Goal: Task Accomplishment & Management: Manage account settings

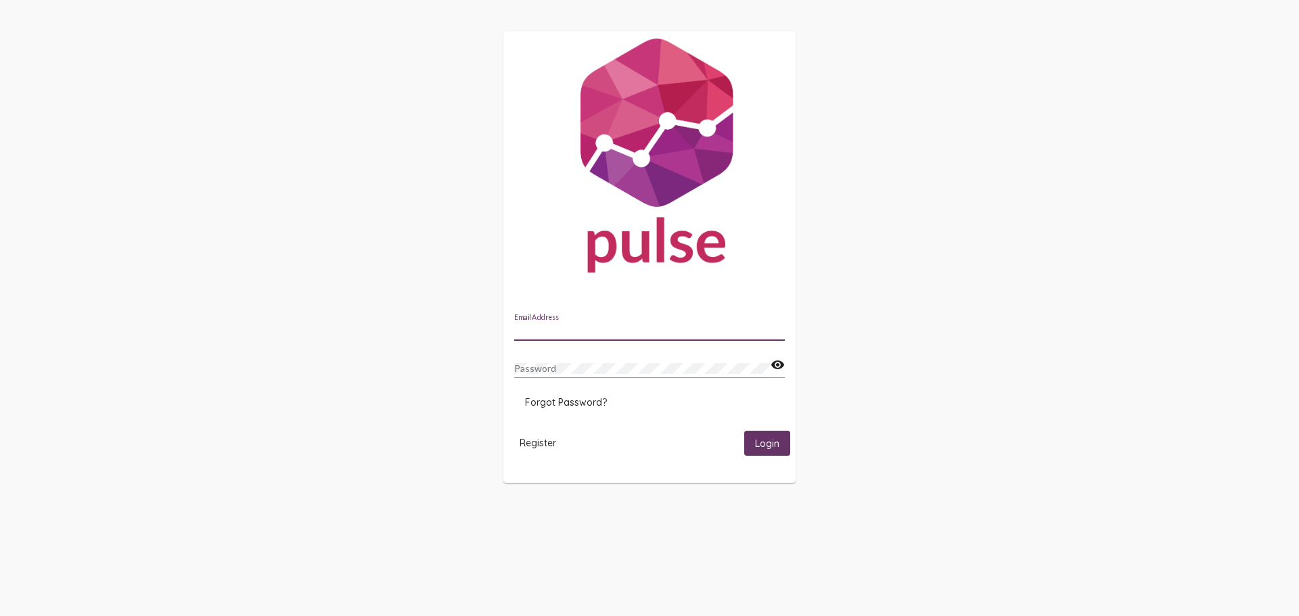
click at [556, 334] on input "Email Address" at bounding box center [649, 330] width 271 height 11
click at [552, 337] on div "Email Address" at bounding box center [649, 327] width 271 height 26
click at [552, 332] on input "Email Address" at bounding box center [649, 330] width 271 height 11
paste input "[PERSON_NAME][EMAIL_ADDRESS][DOMAIN_NAME]"
type input "[PERSON_NAME][EMAIL_ADDRESS][DOMAIN_NAME]"
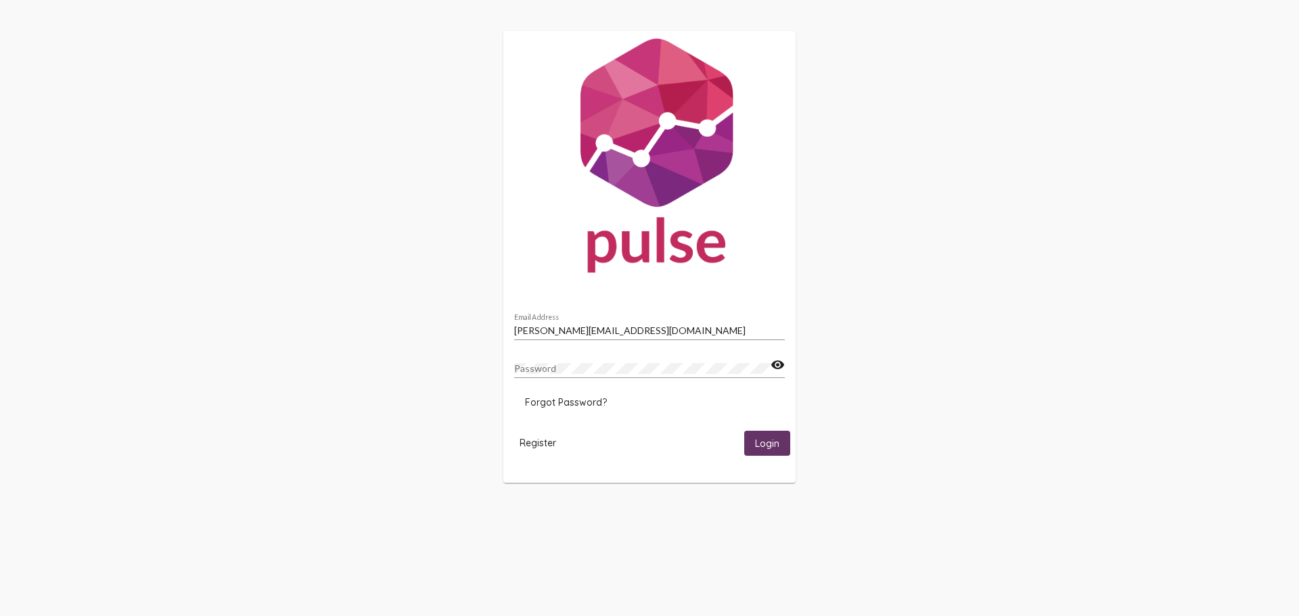
click at [589, 378] on div "Password" at bounding box center [642, 365] width 256 height 26
click at [771, 432] on button "Login" at bounding box center [767, 443] width 46 height 25
click at [582, 405] on span "Forgot Password?" at bounding box center [566, 403] width 82 height 12
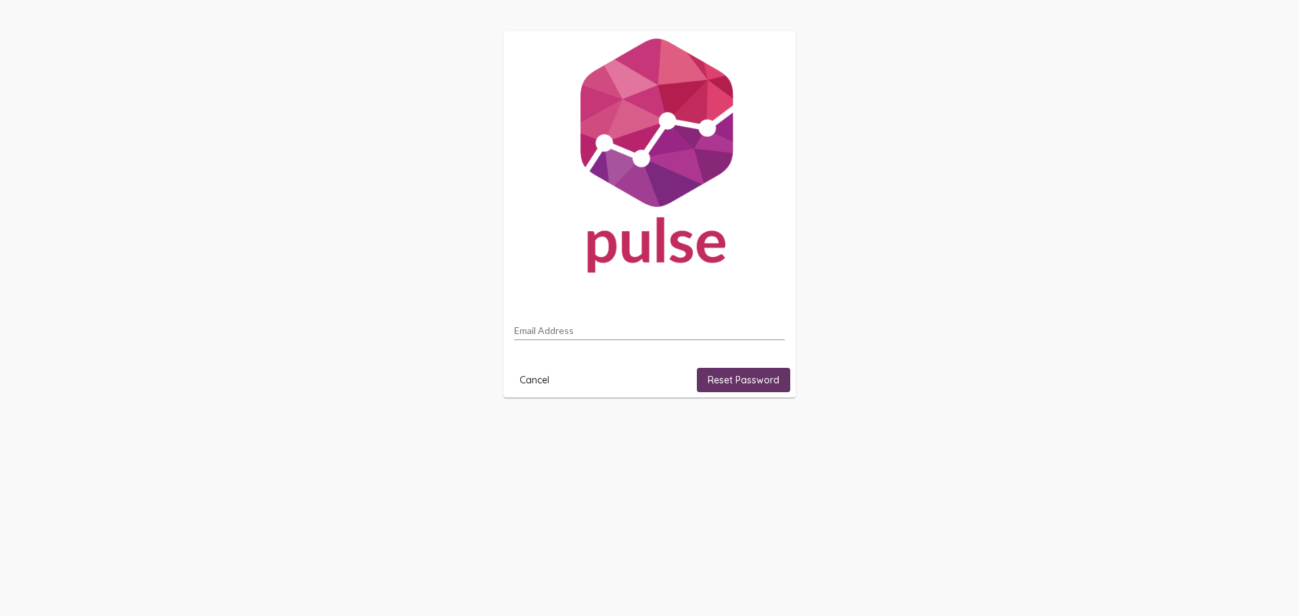
click at [574, 330] on input "Email Address" at bounding box center [649, 330] width 271 height 11
click at [553, 338] on div "Email Address" at bounding box center [649, 327] width 271 height 26
click at [559, 331] on input "Email Address" at bounding box center [649, 330] width 271 height 11
paste input "[PERSON_NAME][EMAIL_ADDRESS][DOMAIN_NAME]"
type input "[PERSON_NAME][EMAIL_ADDRESS][DOMAIN_NAME]"
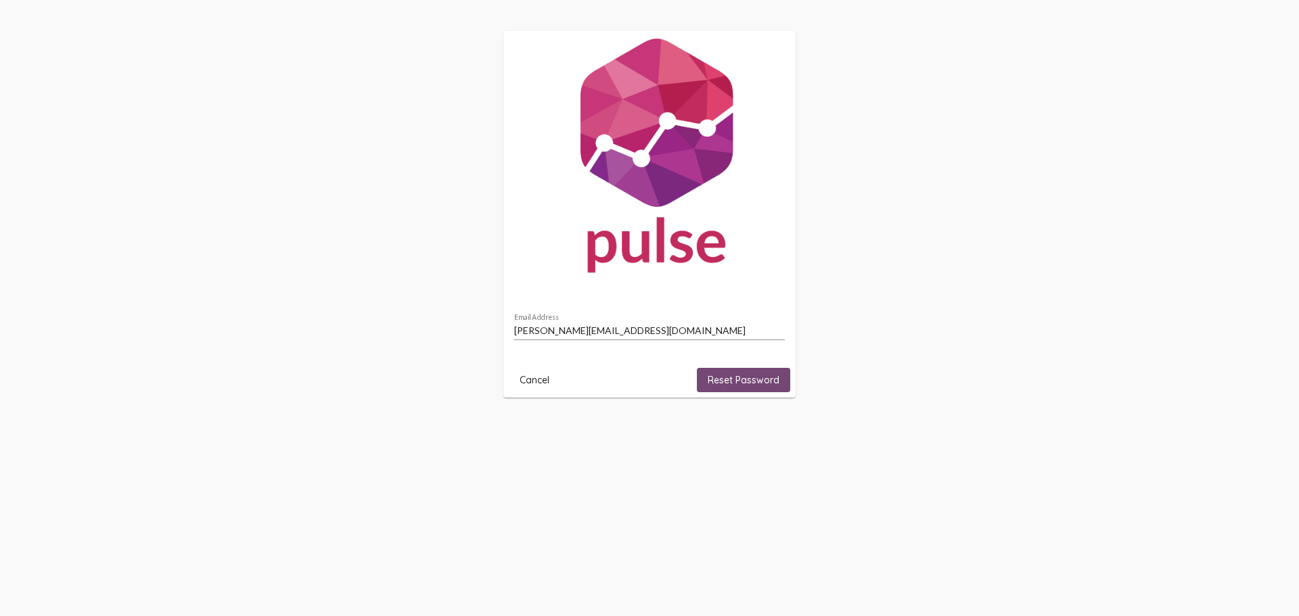
drag, startPoint x: 776, startPoint y: 384, endPoint x: 721, endPoint y: 384, distance: 54.8
click at [775, 384] on span "Reset Password" at bounding box center [744, 380] width 72 height 12
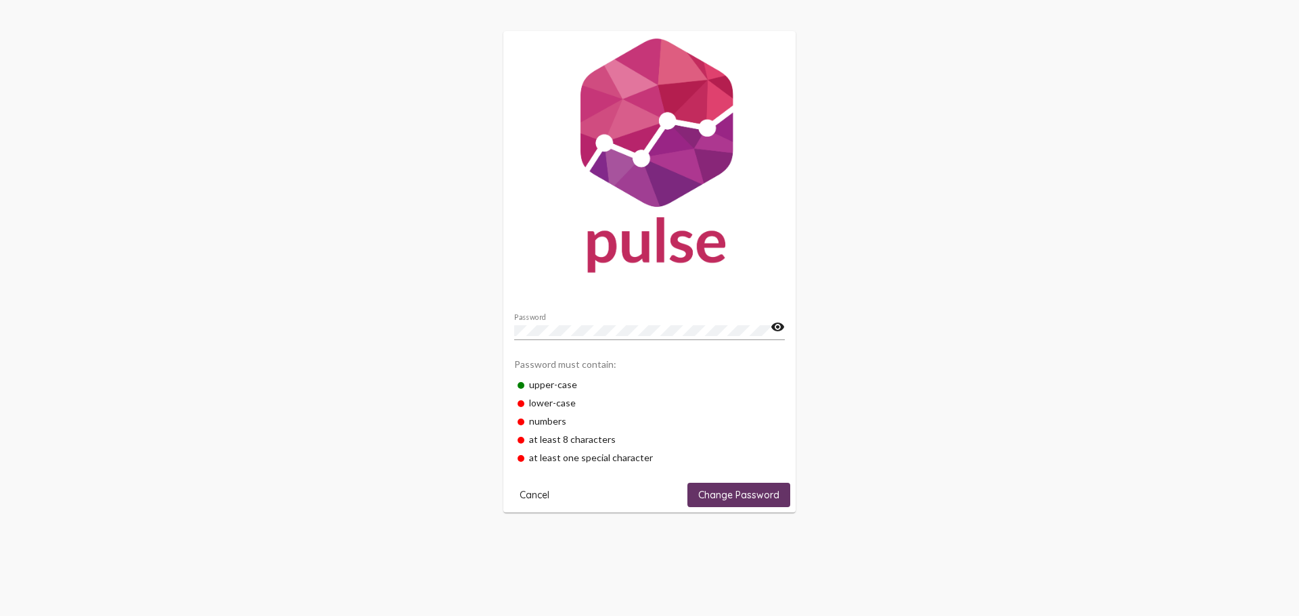
click at [773, 325] on mat-icon "visibility" at bounding box center [778, 327] width 14 height 16
click at [747, 493] on span "Change Password" at bounding box center [738, 495] width 81 height 12
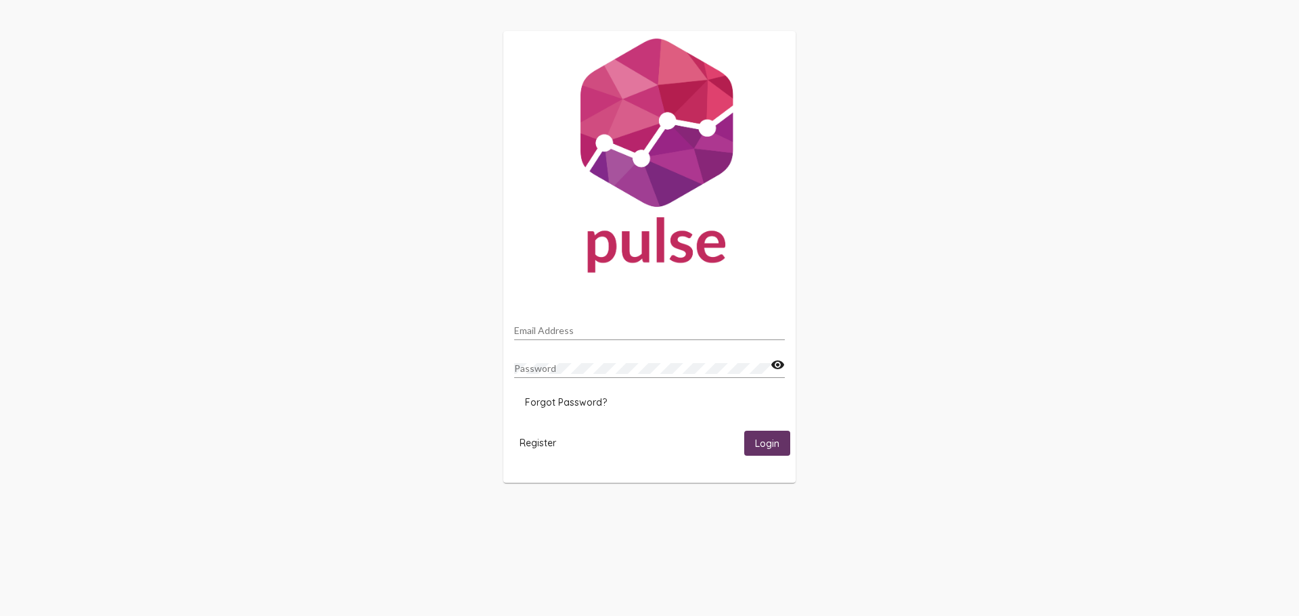
click at [570, 334] on input "Email Address" at bounding box center [649, 330] width 271 height 11
paste input "[PERSON_NAME][EMAIL_ADDRESS][DOMAIN_NAME]"
type input "[PERSON_NAME][EMAIL_ADDRESS][DOMAIN_NAME]"
drag, startPoint x: 787, startPoint y: 357, endPoint x: 782, endPoint y: 362, distance: 7.7
click at [785, 360] on mat-card "jennifer.quetzal@caloptima.org Email Address Password visibility Forgot Passwor…" at bounding box center [649, 257] width 292 height 453
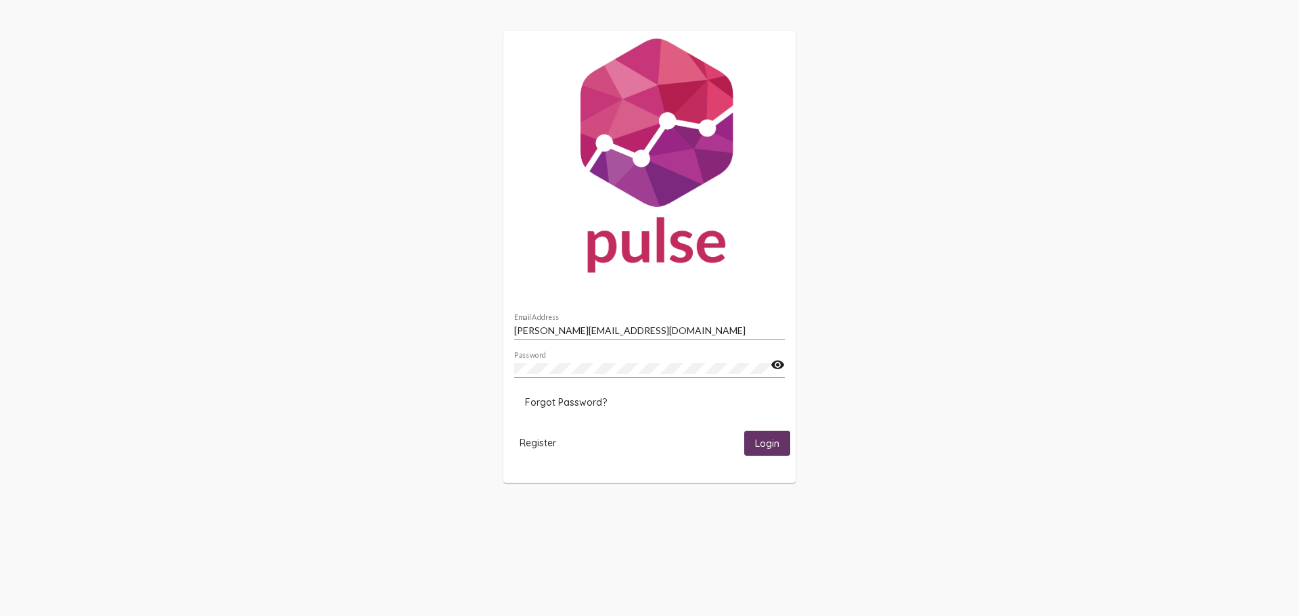
click at [778, 364] on mat-icon "visibility" at bounding box center [778, 365] width 14 height 16
click at [259, 359] on div "jennifer.quetzal@caloptima.org Email Address Password visibility_off Forgot Pas…" at bounding box center [649, 257] width 1299 height 514
click at [744, 431] on button "Login" at bounding box center [767, 443] width 46 height 25
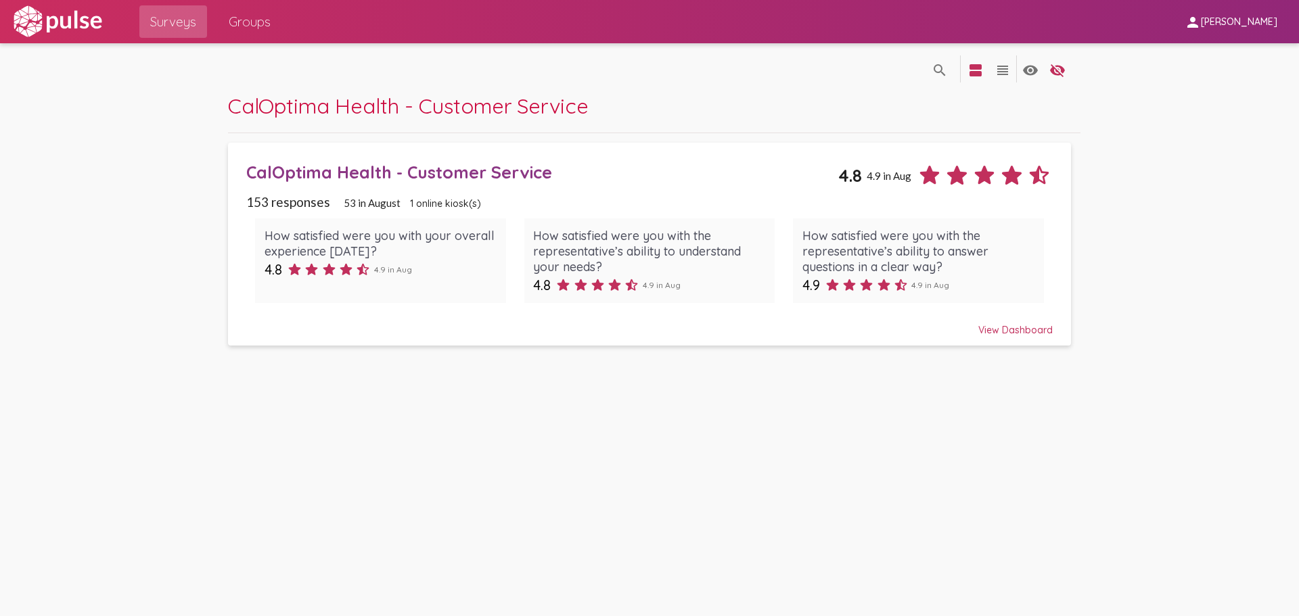
click at [244, 24] on span "Groups" at bounding box center [250, 21] width 42 height 24
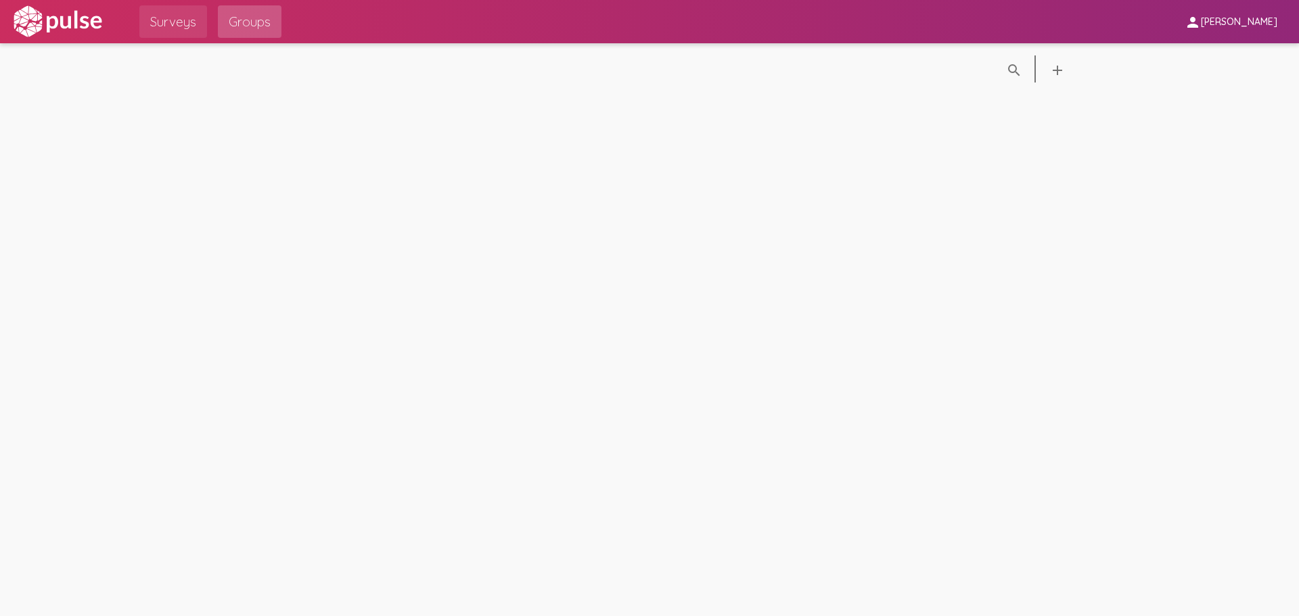
click at [177, 21] on span "Surveys" at bounding box center [173, 21] width 46 height 24
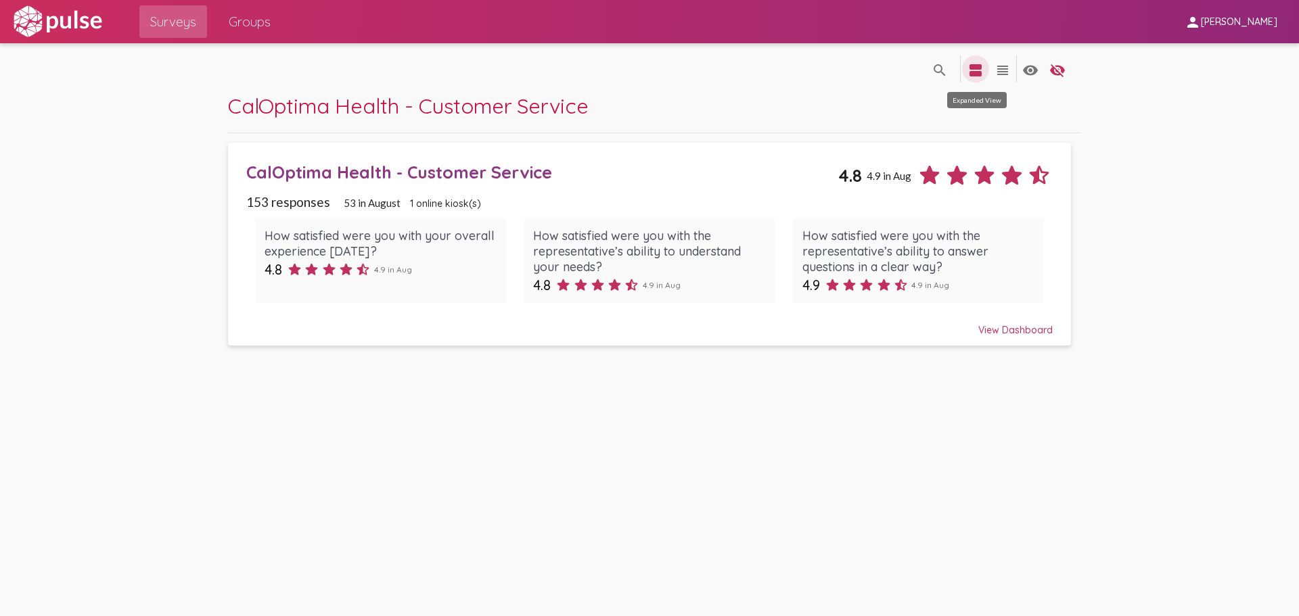
click at [976, 70] on mat-icon "view_agenda" at bounding box center [976, 70] width 16 height 16
click at [996, 70] on mat-icon "view_headline" at bounding box center [1003, 70] width 16 height 16
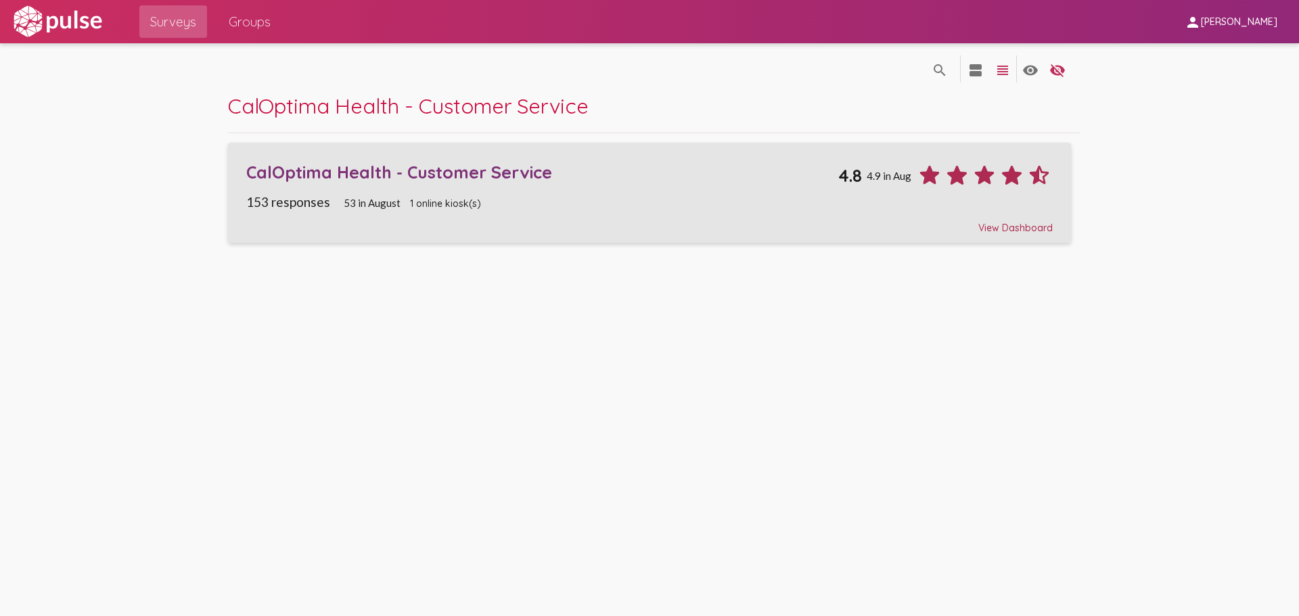
click at [1010, 226] on div "View Dashboard" at bounding box center [649, 222] width 807 height 24
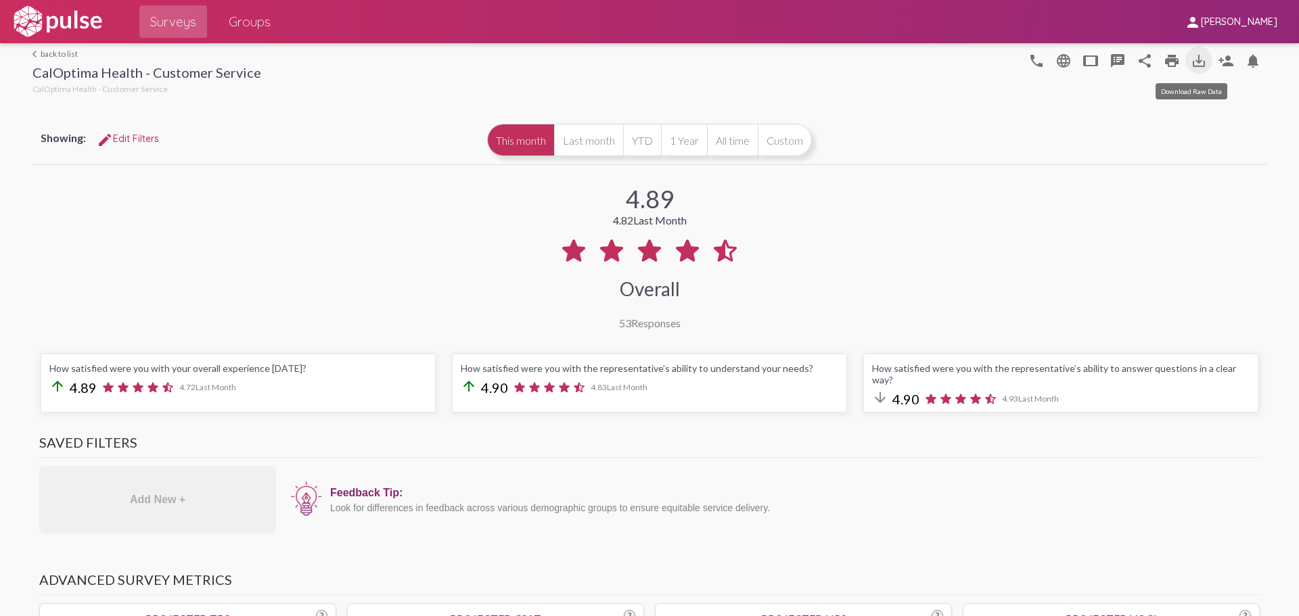
click at [1191, 62] on mat-icon "save_alt" at bounding box center [1199, 61] width 16 height 16
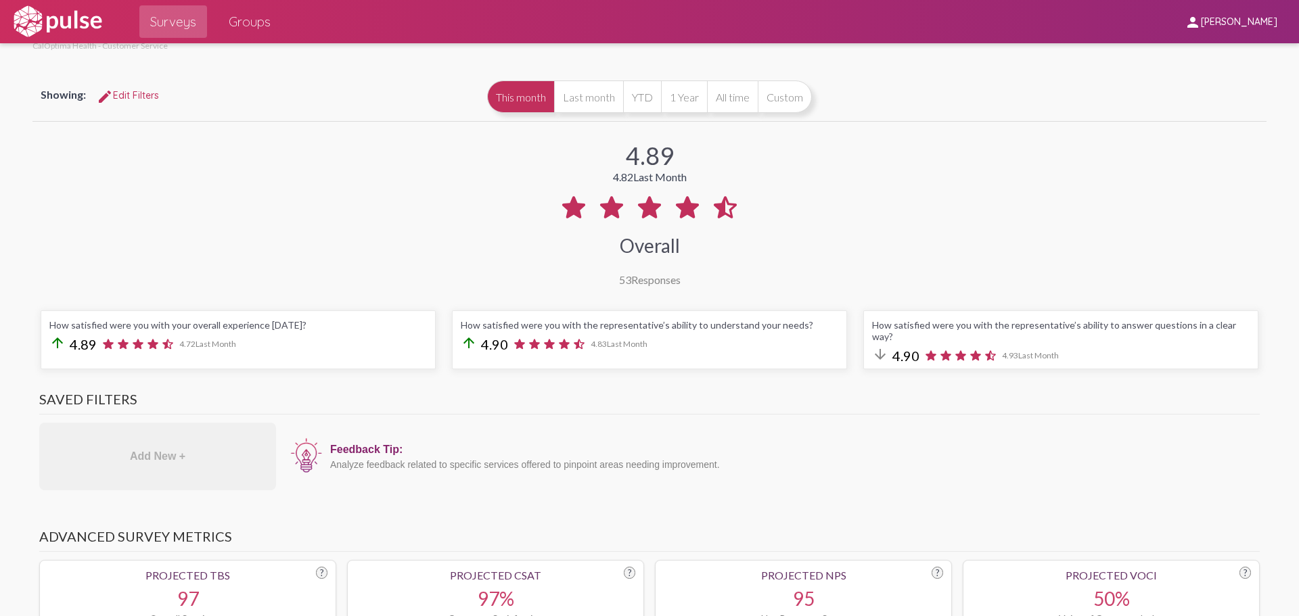
scroll to position [68, 0]
